Goal: Task Accomplishment & Management: Use online tool/utility

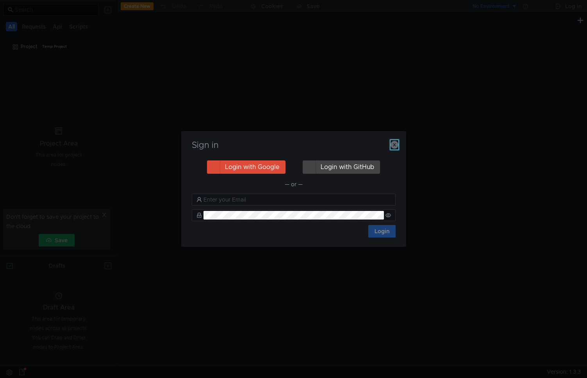
click at [396, 145] on icon "button" at bounding box center [395, 145] width 8 height 8
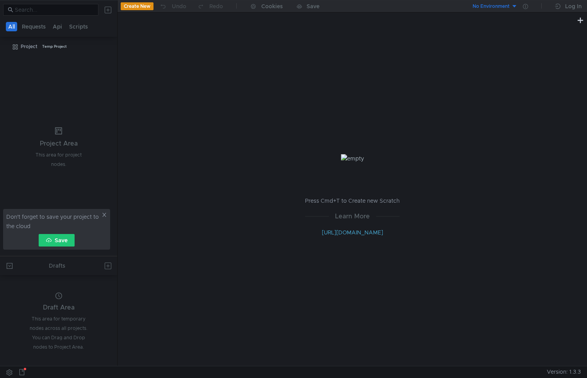
click at [106, 215] on icon at bounding box center [104, 214] width 5 height 5
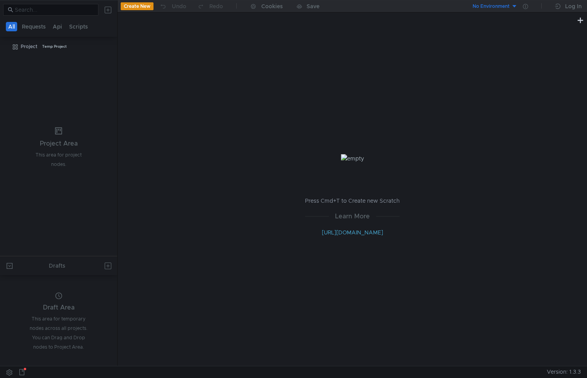
click at [496, 224] on div "Press Cmd+T to Create new Scratch Learn More [URL][DOMAIN_NAME]" at bounding box center [353, 195] width 470 height 340
click at [34, 21] on nz-tabs-nav "All Requests Api Scripts" at bounding box center [59, 26] width 108 height 14
click at [31, 24] on button "Requests" at bounding box center [34, 26] width 29 height 9
click at [32, 29] on button "Requests" at bounding box center [34, 26] width 29 height 9
click at [107, 48] on icon at bounding box center [109, 46] width 5 height 5
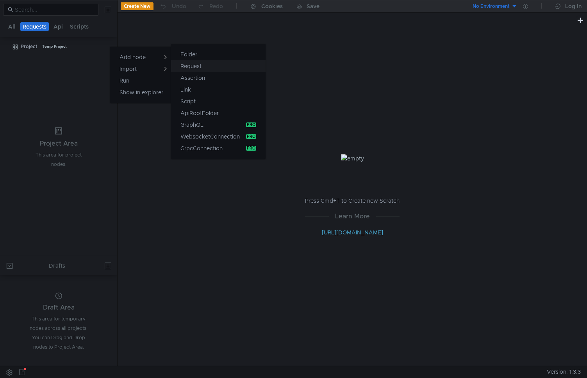
click at [201, 66] on app-tour-anchor "Request" at bounding box center [191, 65] width 21 height 9
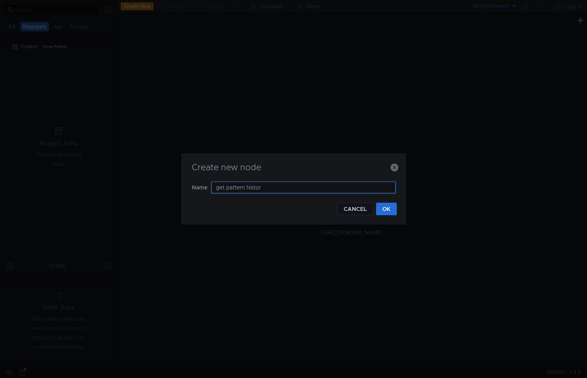
type input "get pattern history"
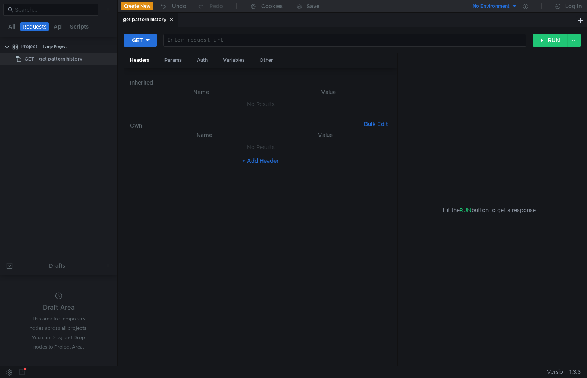
click at [197, 98] on td "No Results" at bounding box center [260, 104] width 261 height 15
click at [251, 161] on button "+ Add Header" at bounding box center [260, 160] width 43 height 9
click at [191, 150] on div at bounding box center [209, 155] width 115 height 19
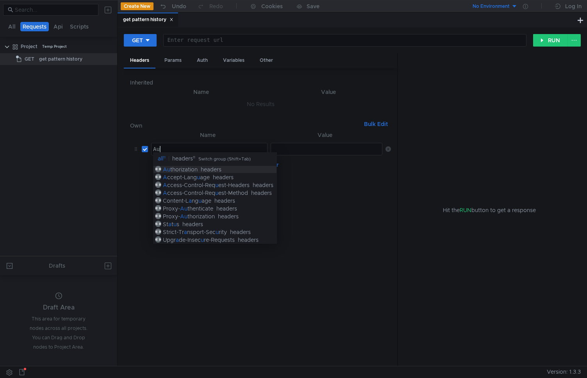
scroll to position [0, 0]
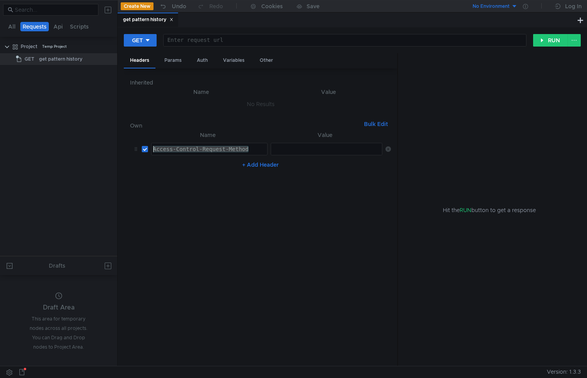
drag, startPoint x: 254, startPoint y: 148, endPoint x: 128, endPoint y: 145, distance: 125.9
click at [128, 145] on div "Inherited Name Value No Results Own Bulk Edit XXXXXXXXXXXXXXXXXXXXXXXXXXXXXXXXX…" at bounding box center [261, 216] width 274 height 297
type textarea "Authorization"
click at [308, 152] on div at bounding box center [327, 155] width 112 height 19
paste textarea "y1__xCplOqRpdT-ARiwHiCtwPYC74TmNqRqgNsC7W9KH6AEZIR5c7E"
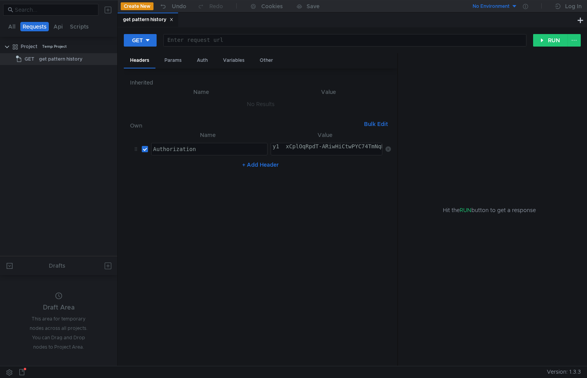
click at [271, 147] on div "y1__xCplOqRpdT-ARiwHiCtwPYC74TmNqRqgNsC7W9KH6AEZIR5c7E" at bounding box center [361, 152] width 181 height 19
type textarea "[AUTH_TOKEN]"
click at [223, 42] on div at bounding box center [345, 46] width 363 height 19
paste textarea "[URL][DOMAIN_NAME]"
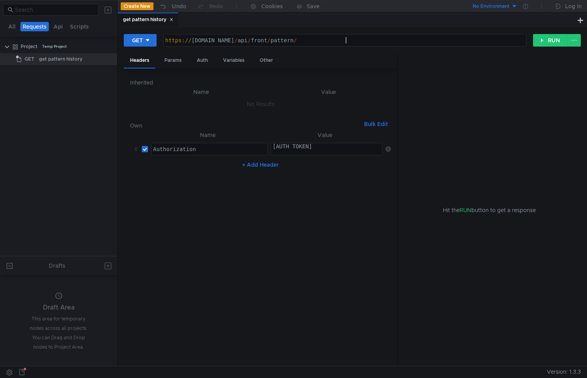
scroll to position [0, 13]
click at [354, 44] on div "https:// [DOMAIN_NAME] / api / front / pattern /" at bounding box center [345, 46] width 363 height 19
click at [553, 40] on button "RUN" at bounding box center [550, 40] width 35 height 13
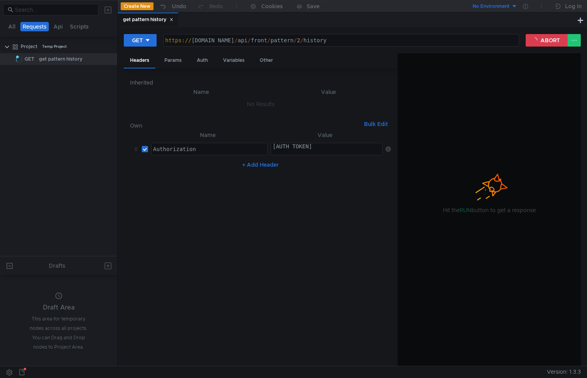
click at [342, 42] on div "https:// [DOMAIN_NAME] / api / front / pattern / 2 / history" at bounding box center [341, 46] width 355 height 19
type textarea "[URL][DOMAIN_NAME]"
click at [541, 42] on button "ABORT" at bounding box center [547, 40] width 42 height 13
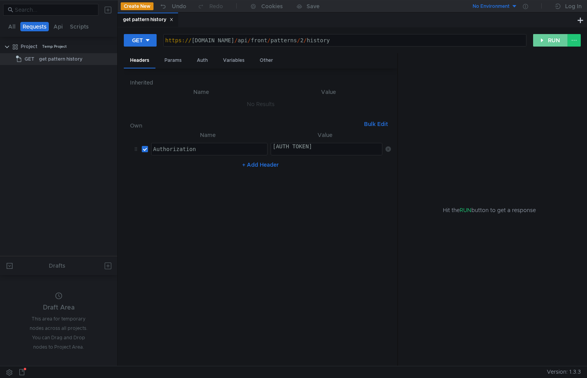
click at [551, 44] on button "RUN" at bounding box center [550, 40] width 35 height 13
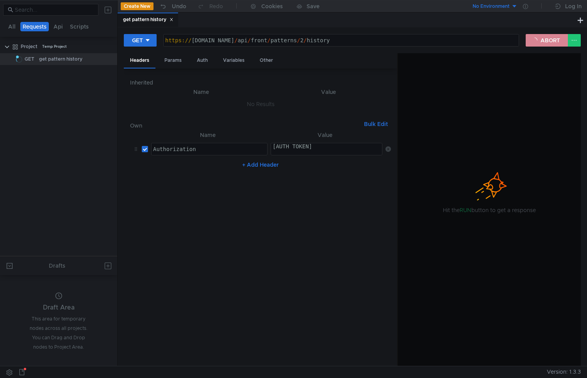
click at [543, 43] on button "ABORT" at bounding box center [547, 40] width 42 height 13
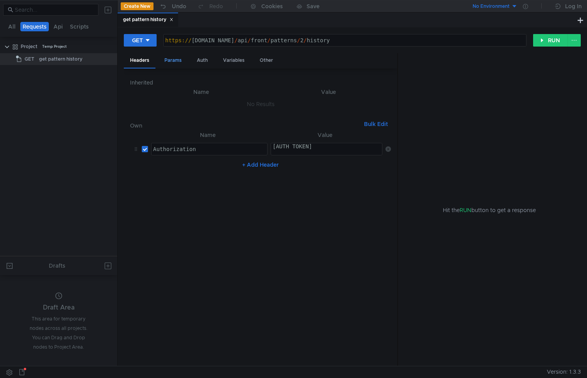
click at [179, 64] on div "Params" at bounding box center [173, 60] width 30 height 14
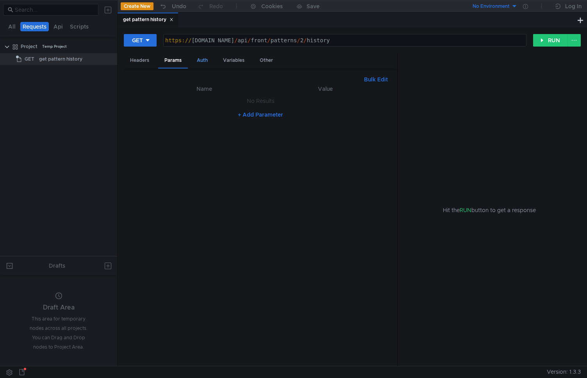
click at [206, 64] on div "Auth" at bounding box center [202, 60] width 23 height 14
click at [229, 63] on div "Variables" at bounding box center [234, 60] width 34 height 14
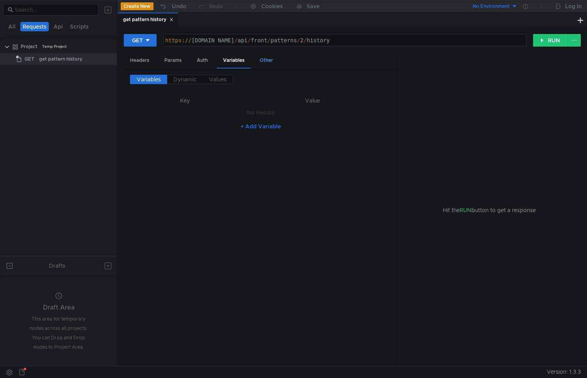
click at [268, 63] on div "Other" at bounding box center [267, 60] width 26 height 14
click at [199, 62] on div "Auth" at bounding box center [202, 60] width 23 height 14
click at [161, 78] on input at bounding box center [267, 80] width 227 height 11
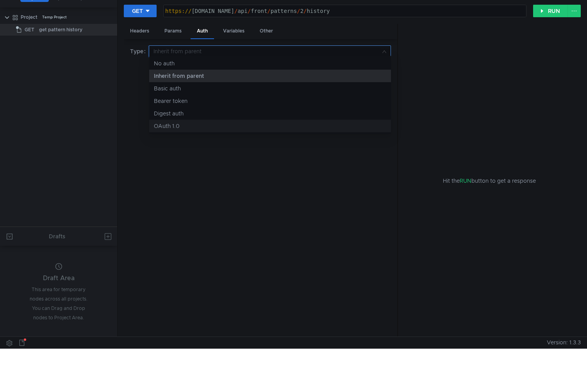
scroll to position [0, 0]
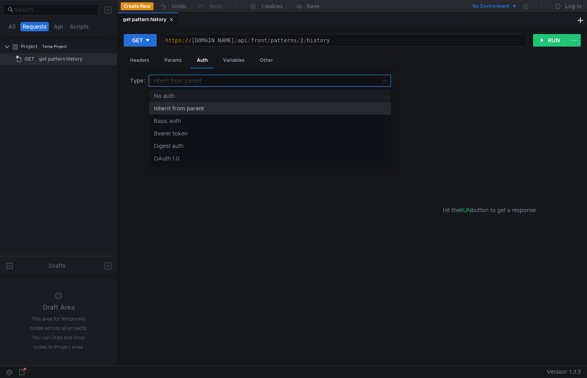
click at [140, 59] on div at bounding box center [293, 189] width 587 height 378
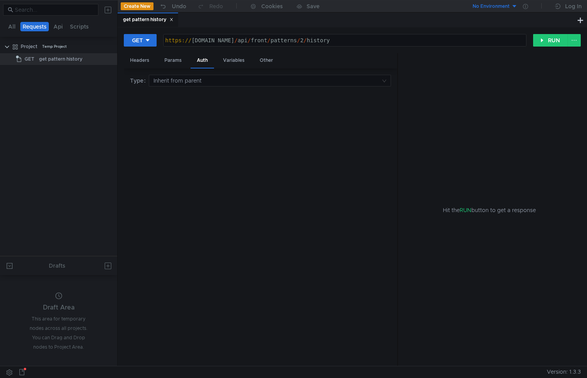
click at [140, 59] on div "Headers" at bounding box center [140, 60] width 32 height 14
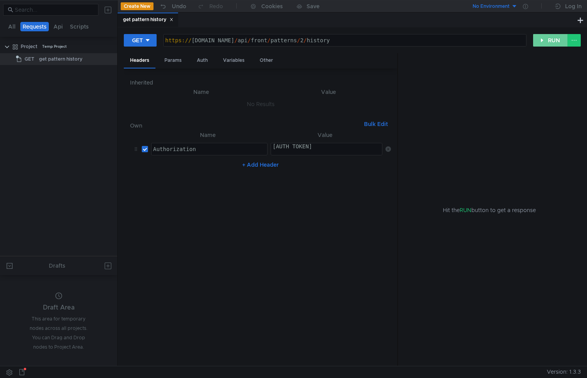
click at [537, 44] on button "RUN" at bounding box center [550, 40] width 35 height 13
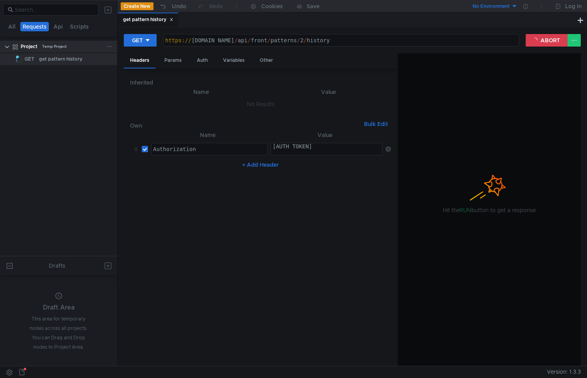
click at [106, 48] on div "Project Temp Project" at bounding box center [64, 47] width 86 height 12
click at [111, 48] on icon at bounding box center [109, 46] width 5 height 5
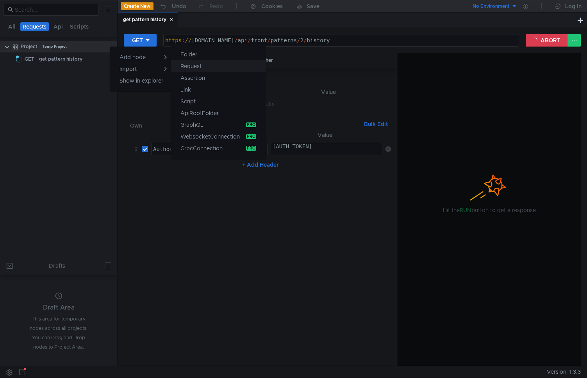
click at [192, 63] on app-tour-anchor "Request" at bounding box center [191, 65] width 21 height 9
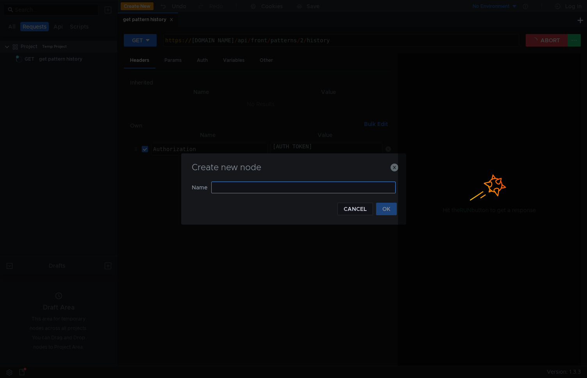
type input "t"
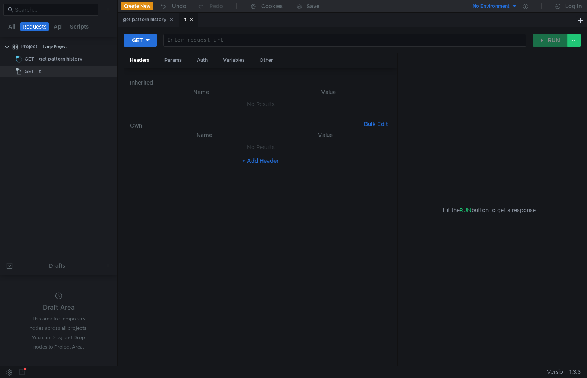
click at [218, 41] on div at bounding box center [345, 46] width 363 height 19
type textarea "[DOMAIN_NAME]"
click at [57, 61] on div "get pattern history" at bounding box center [60, 59] width 43 height 12
click at [54, 58] on div "get pattern history" at bounding box center [60, 59] width 43 height 12
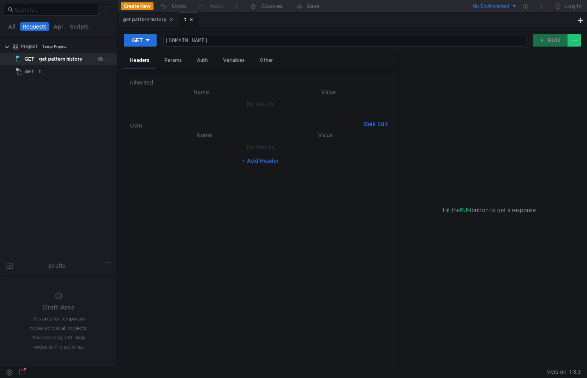
click at [54, 58] on div "get pattern history" at bounding box center [60, 59] width 43 height 12
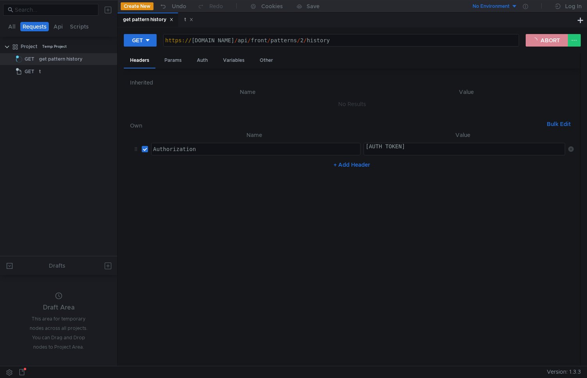
click at [558, 43] on button "ABORT" at bounding box center [547, 40] width 42 height 13
click at [33, 69] on span "GET" at bounding box center [30, 72] width 10 height 12
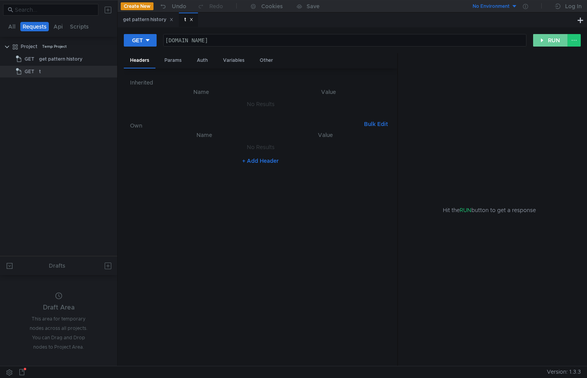
click at [555, 43] on button "RUN" at bounding box center [550, 40] width 35 height 13
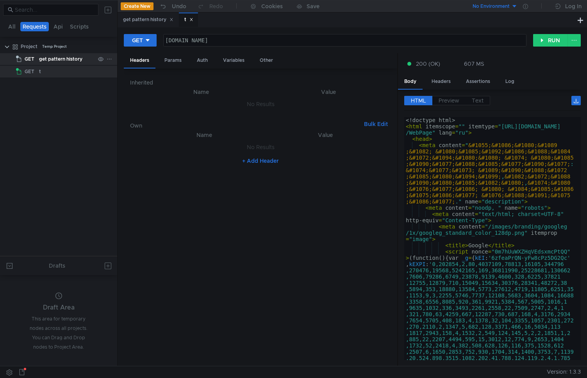
click at [45, 62] on div "get pattern history" at bounding box center [60, 59] width 43 height 12
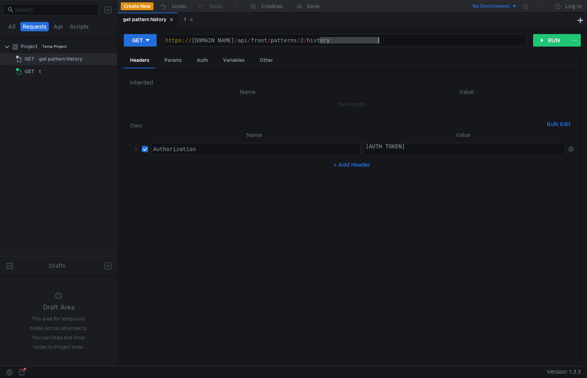
drag, startPoint x: 319, startPoint y: 41, endPoint x: 456, endPoint y: 43, distance: 137.2
click at [456, 43] on div "https:// [DOMAIN_NAME] / api / front / patterns / 2 / history" at bounding box center [345, 46] width 363 height 19
drag, startPoint x: 381, startPoint y: 39, endPoint x: 286, endPoint y: 36, distance: 95.0
click at [286, 36] on div "https:// [DOMAIN_NAME] / api / patterns / 2 / historyfront /" at bounding box center [345, 40] width 363 height 12
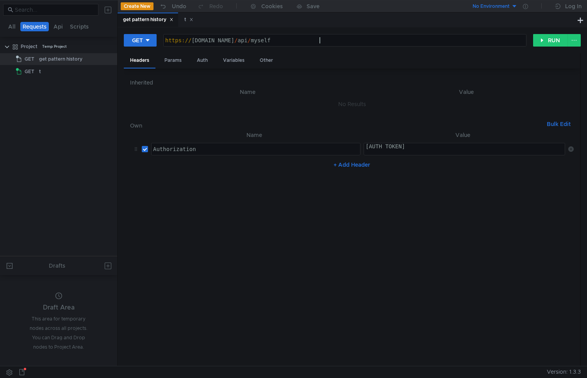
type textarea "[URL][DOMAIN_NAME]"
click at [546, 48] on div "GET [URL][DOMAIN_NAME] https:// [DOMAIN_NAME] / api / myself הההההההההההההההההה…" at bounding box center [352, 44] width 457 height 20
click at [547, 43] on button "RUN" at bounding box center [550, 40] width 35 height 13
click at [145, 151] on input "checkbox" at bounding box center [145, 149] width 6 height 6
checkbox input "false"
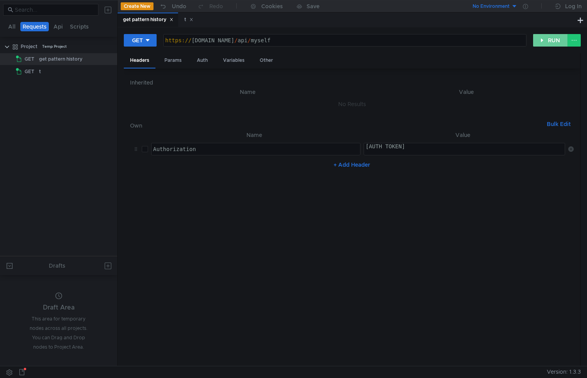
click at [539, 46] on button "RUN" at bounding box center [550, 40] width 35 height 13
click at [547, 42] on button "RUN" at bounding box center [550, 40] width 35 height 13
click at [547, 42] on button "ABORT" at bounding box center [547, 40] width 42 height 13
click at [547, 42] on button "RUN" at bounding box center [550, 40] width 35 height 13
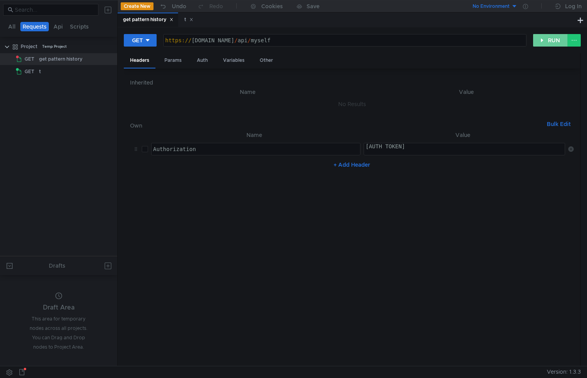
click at [547, 42] on button "RUN" at bounding box center [550, 40] width 35 height 13
click at [575, 42] on button at bounding box center [574, 40] width 13 height 13
click at [561, 72] on div at bounding box center [293, 189] width 587 height 378
click at [537, 40] on button "ABORT" at bounding box center [547, 40] width 42 height 13
drag, startPoint x: 331, startPoint y: 42, endPoint x: 131, endPoint y: 42, distance: 199.7
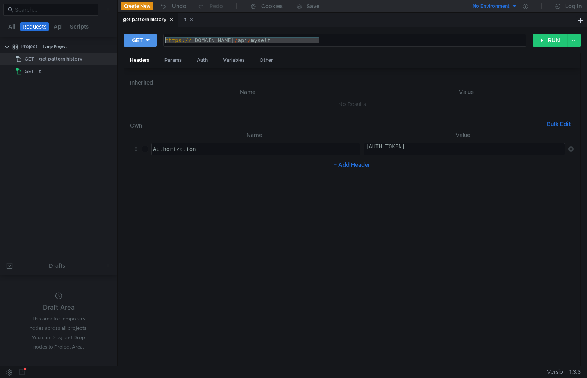
click at [131, 42] on div "GET [URL][DOMAIN_NAME] https:// [DOMAIN_NAME] / api / myself הההההההההההההההההה…" at bounding box center [329, 40] width 410 height 13
paste textarea "catalog/674"
type textarea "[URL][DOMAIN_NAME]"
click at [552, 39] on button "RUN" at bounding box center [550, 40] width 35 height 13
click at [578, 38] on button at bounding box center [574, 40] width 13 height 13
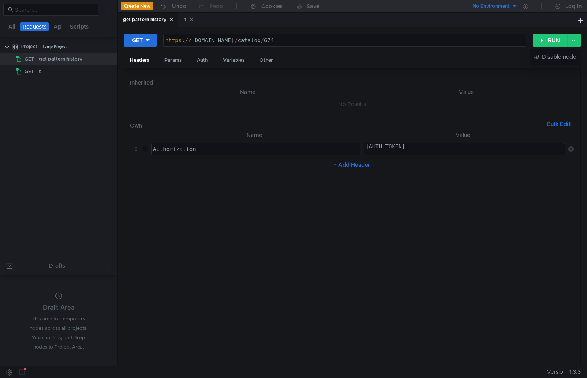
click at [575, 42] on div at bounding box center [293, 189] width 587 height 378
click at [575, 41] on button at bounding box center [574, 40] width 13 height 13
click at [575, 41] on div at bounding box center [293, 189] width 587 height 378
click at [357, 229] on nz-table "Name Value Authorization Authorization הההההההההההההההההההההההההההההההההההההההה…" at bounding box center [352, 244] width 444 height 229
click at [544, 41] on button "RUN" at bounding box center [550, 40] width 35 height 13
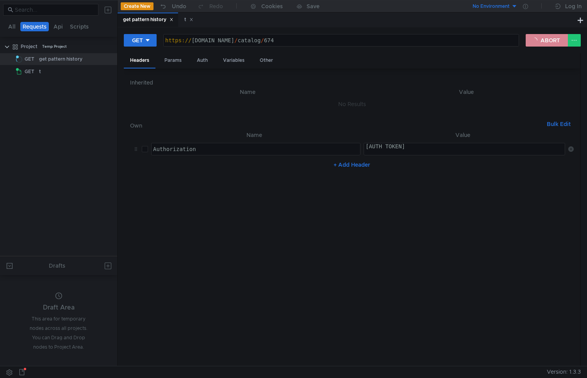
click at [544, 43] on button "ABORT" at bounding box center [547, 40] width 42 height 13
click at [372, 67] on div "Headers Params Auth Variables Other" at bounding box center [352, 60] width 456 height 15
